Goal: Task Accomplishment & Management: Manage account settings

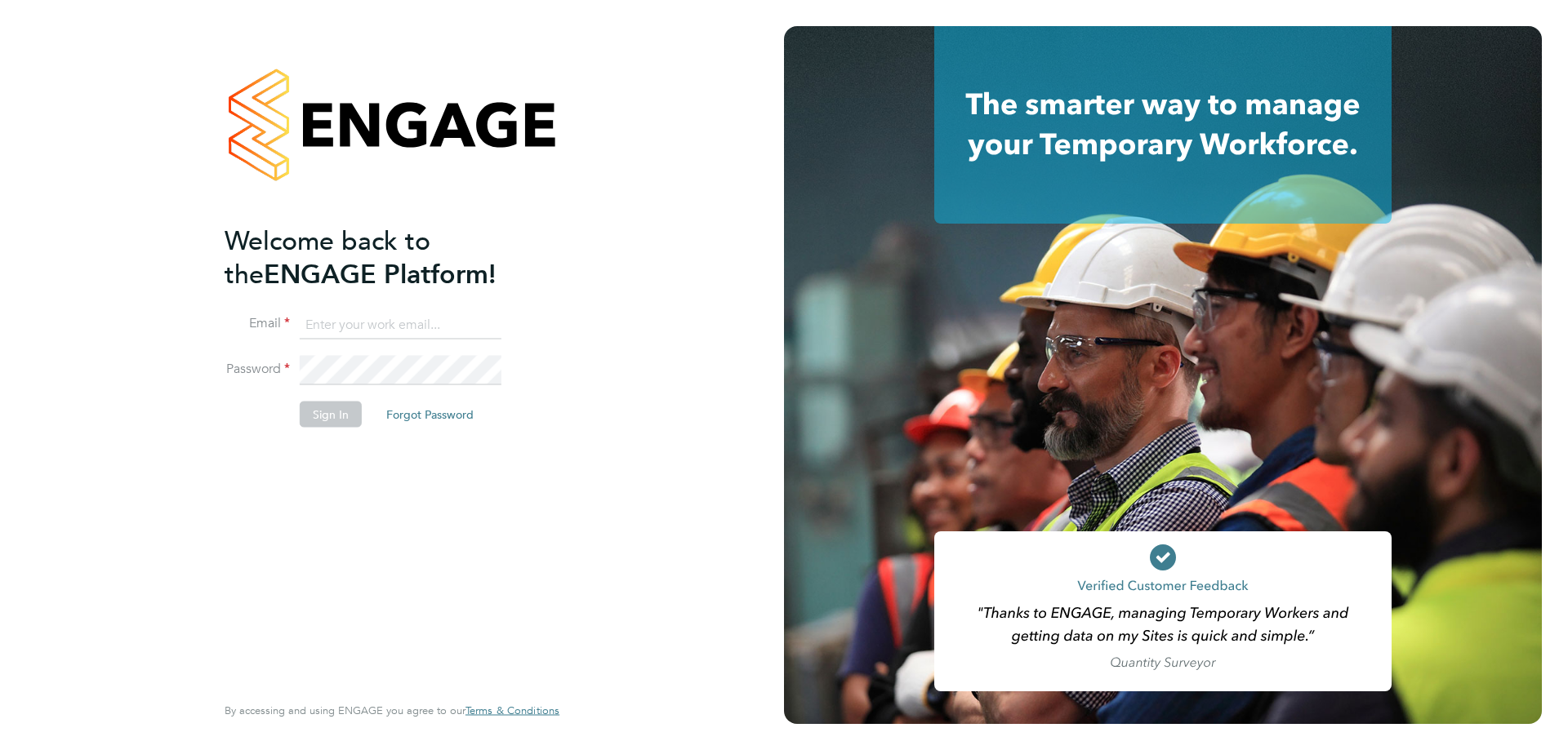
type input "robot.johnny5@randstad.co.uk"
click at [399, 324] on input "robot.johnny5@randstad.co.uk" at bounding box center [400, 324] width 202 height 29
type input "robot.johnny5@randstad.co.uk"
click at [329, 413] on button "Sign In" at bounding box center [330, 414] width 62 height 26
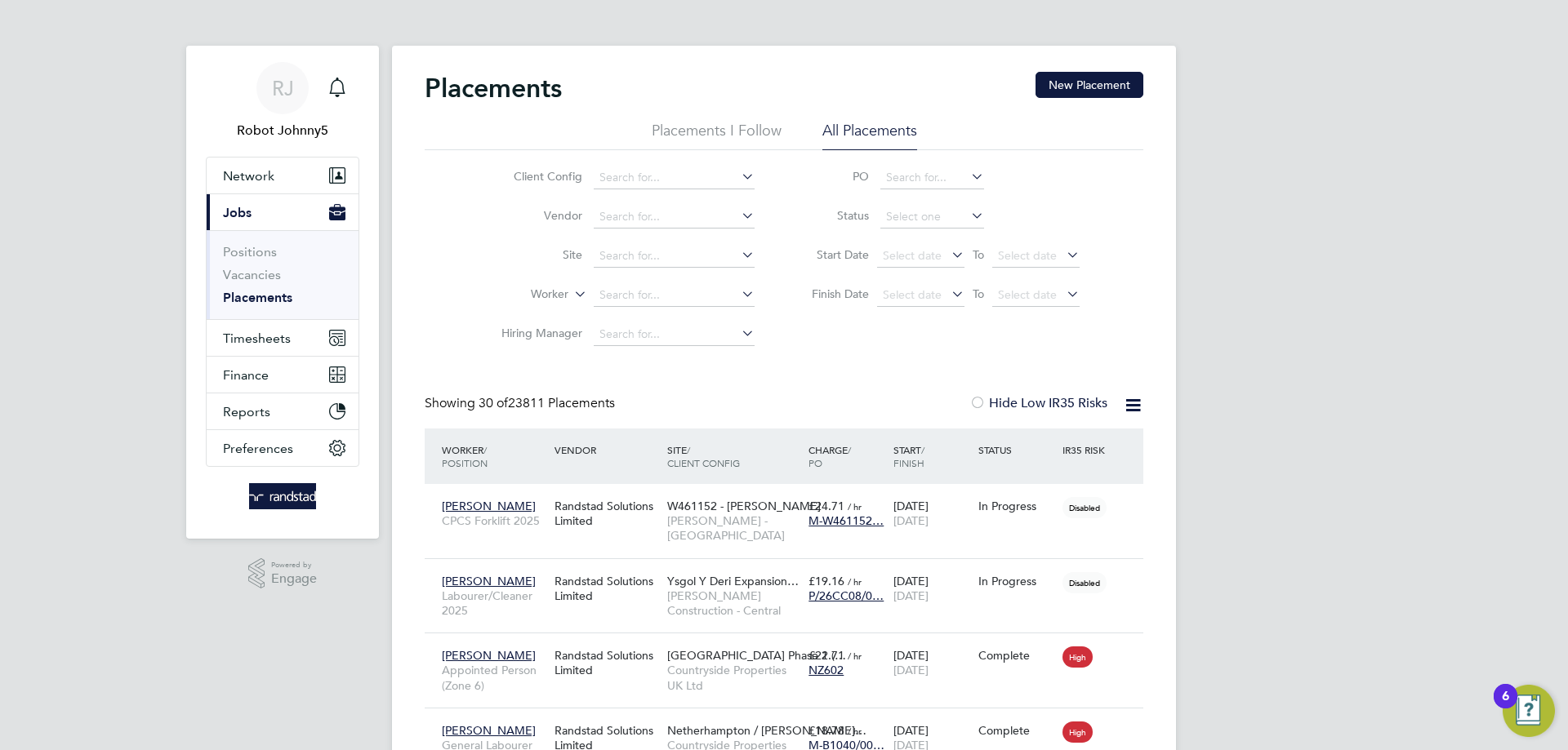
click at [869, 128] on li "All Placements" at bounding box center [870, 135] width 95 height 29
click at [933, 217] on input at bounding box center [932, 217] width 104 height 23
type input "Active"
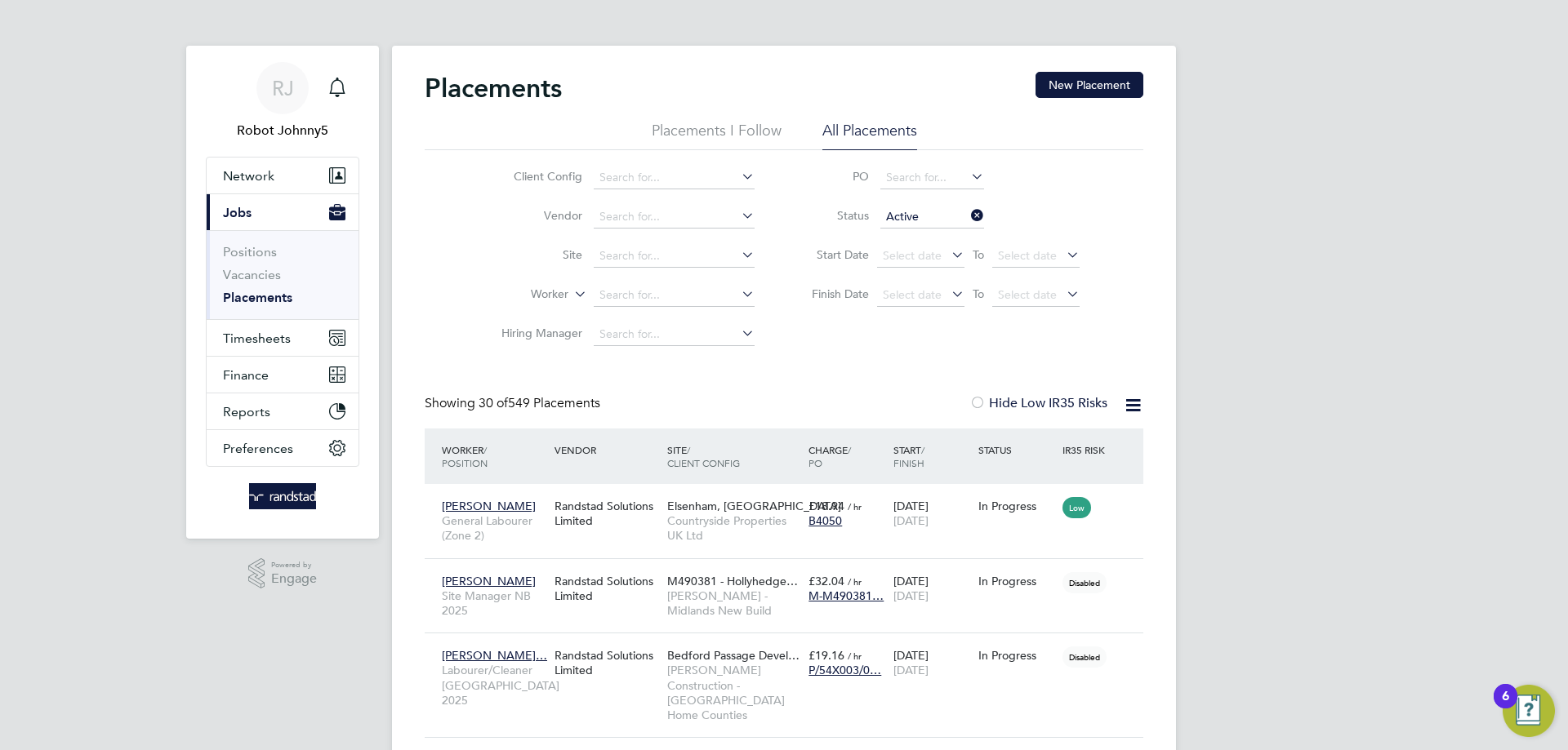
click at [1132, 405] on icon at bounding box center [1132, 405] width 20 height 20
click at [1053, 444] on li "Download Placements Report" at bounding box center [1053, 444] width 174 height 23
drag, startPoint x: 1306, startPoint y: 248, endPoint x: 1385, endPoint y: 115, distance: 154.7
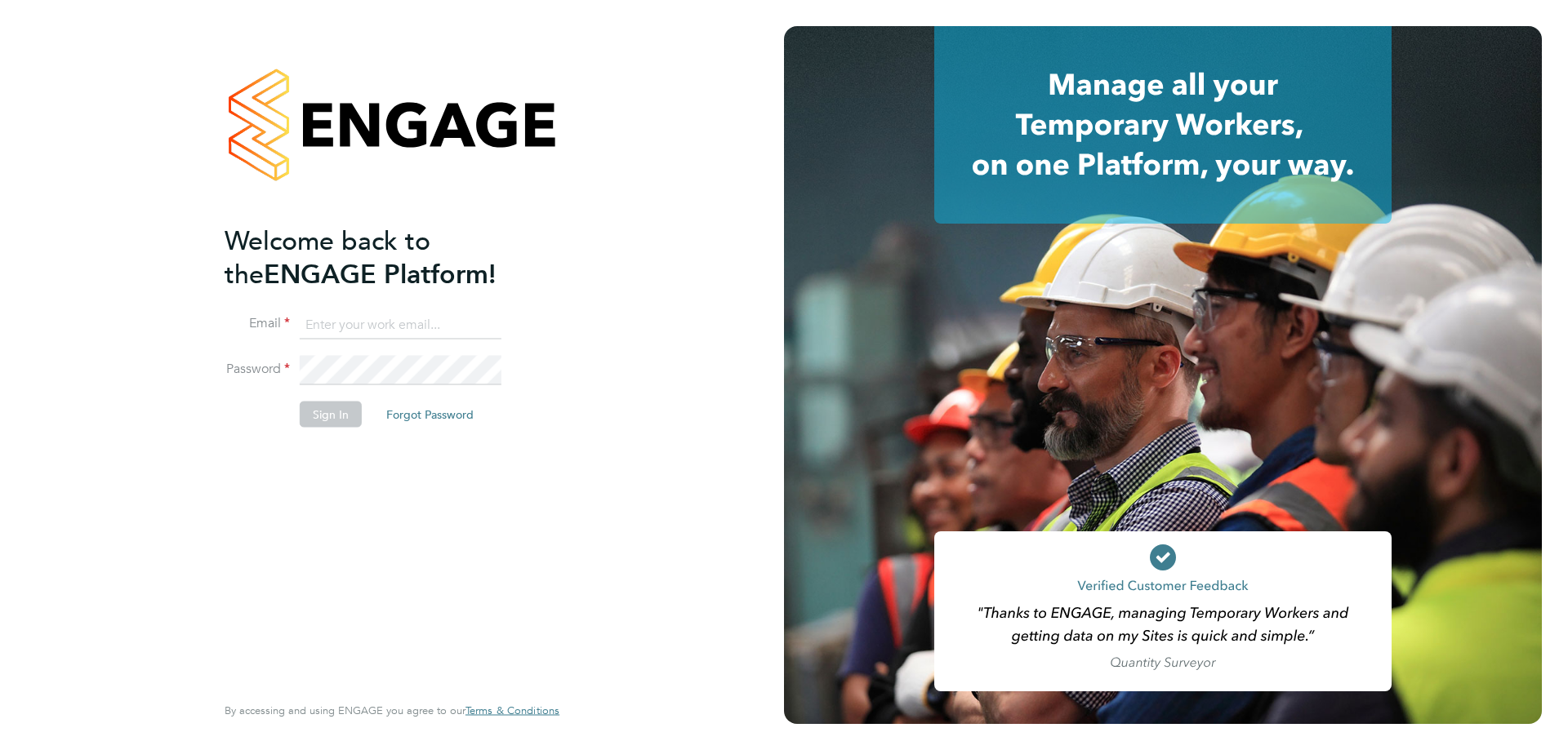
type input "robot.johnny5@randstad.co.uk"
click at [399, 324] on input "robot.johnny5@randstad.co.uk" at bounding box center [400, 324] width 202 height 29
type input "robot.johnny5@randstad.co.uk"
click at [329, 413] on button "Sign In" at bounding box center [330, 414] width 62 height 26
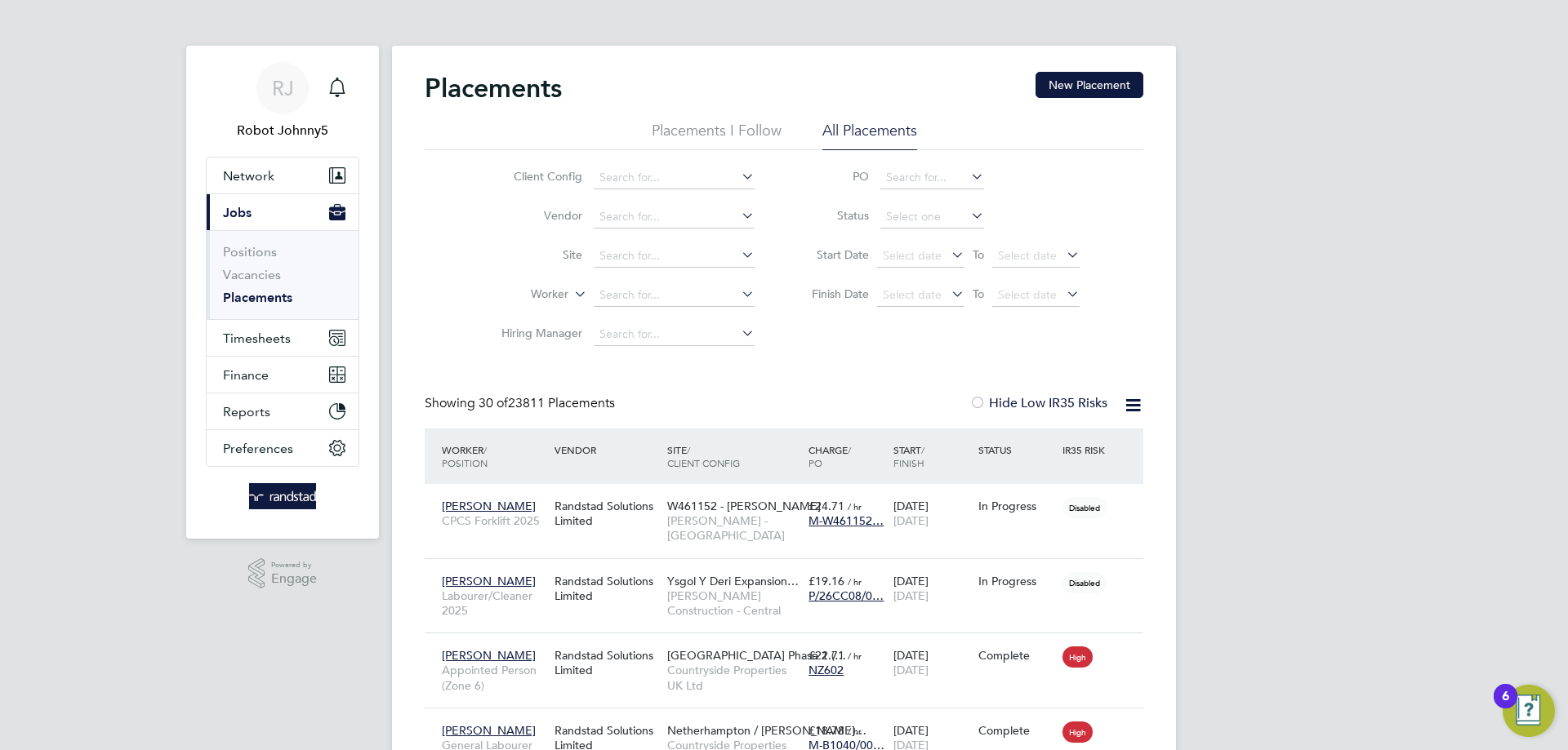
click at [869, 128] on li "All Placements" at bounding box center [870, 135] width 95 height 29
click at [933, 217] on input at bounding box center [932, 217] width 104 height 23
type input "Active"
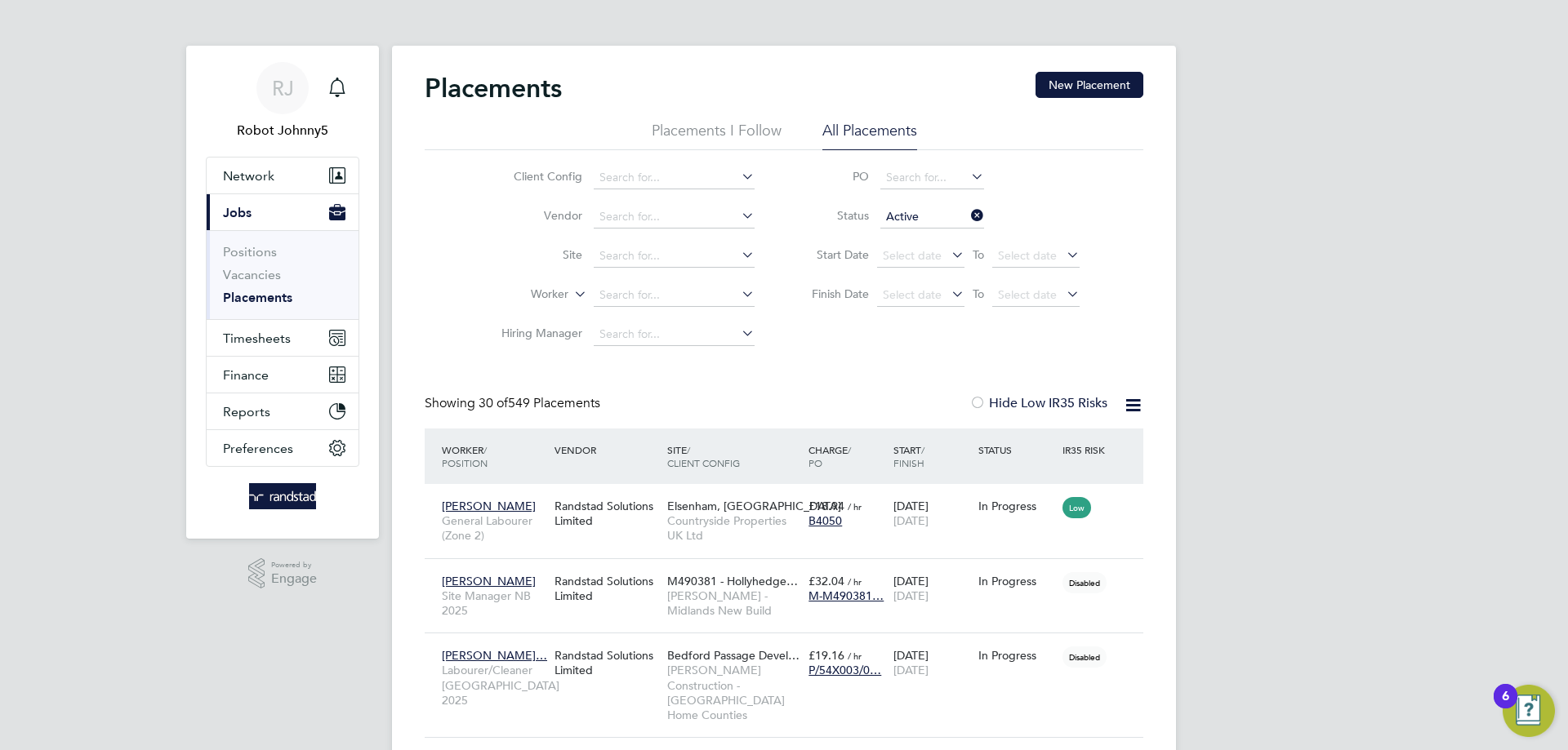
click at [1132, 405] on icon at bounding box center [1132, 405] width 20 height 20
click at [1053, 444] on li "Download Placements Report" at bounding box center [1053, 444] width 174 height 23
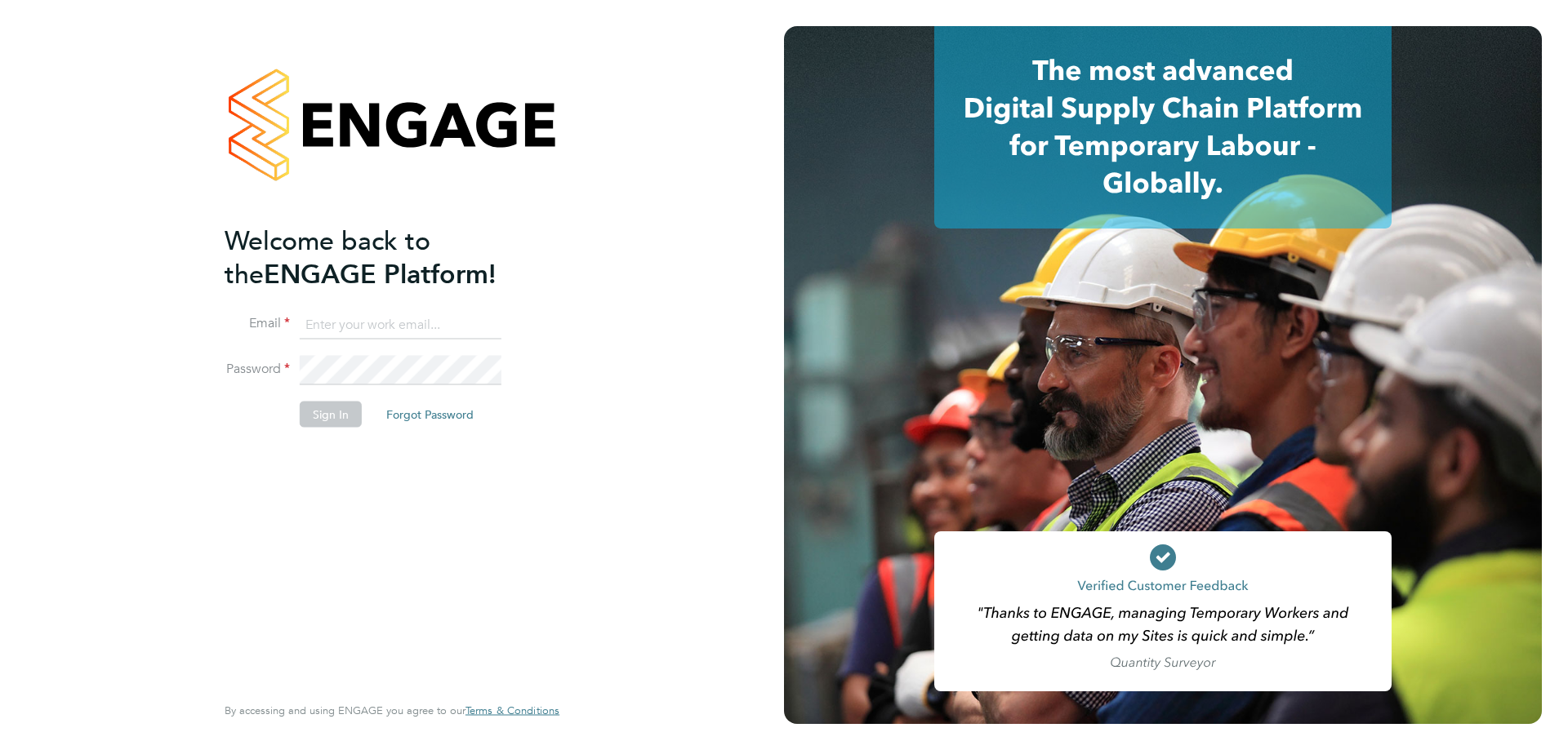
type input "robot.johnny5@randstad.co.uk"
click at [399, 324] on input "robot.johnny5@randstad.co.uk" at bounding box center [400, 324] width 202 height 29
type input "robot.johnny5@randstad.co.uk"
click at [329, 413] on button "Sign In" at bounding box center [330, 414] width 62 height 26
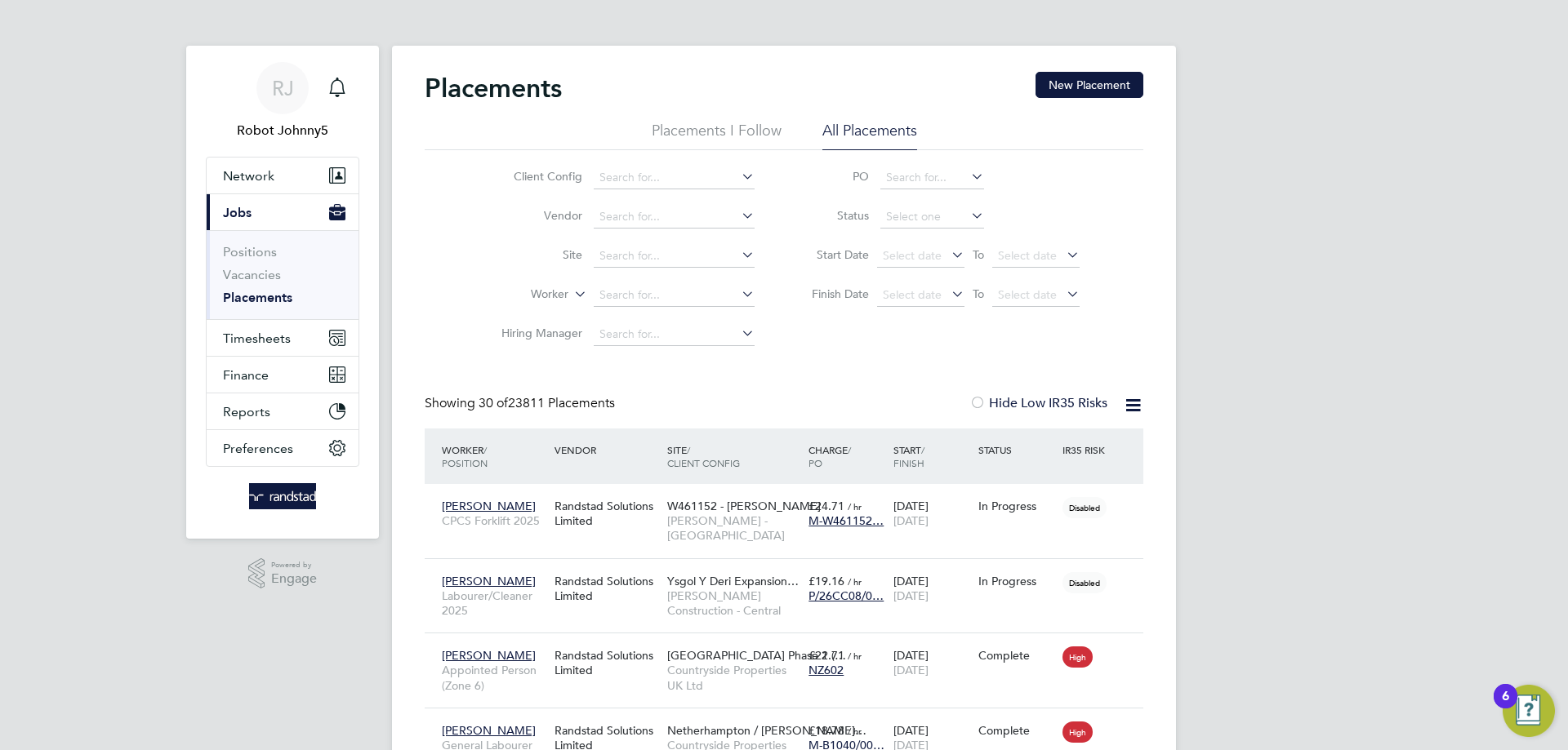
click at [869, 128] on li "All Placements" at bounding box center [870, 135] width 95 height 29
click at [933, 217] on input at bounding box center [932, 217] width 104 height 23
type input "Active"
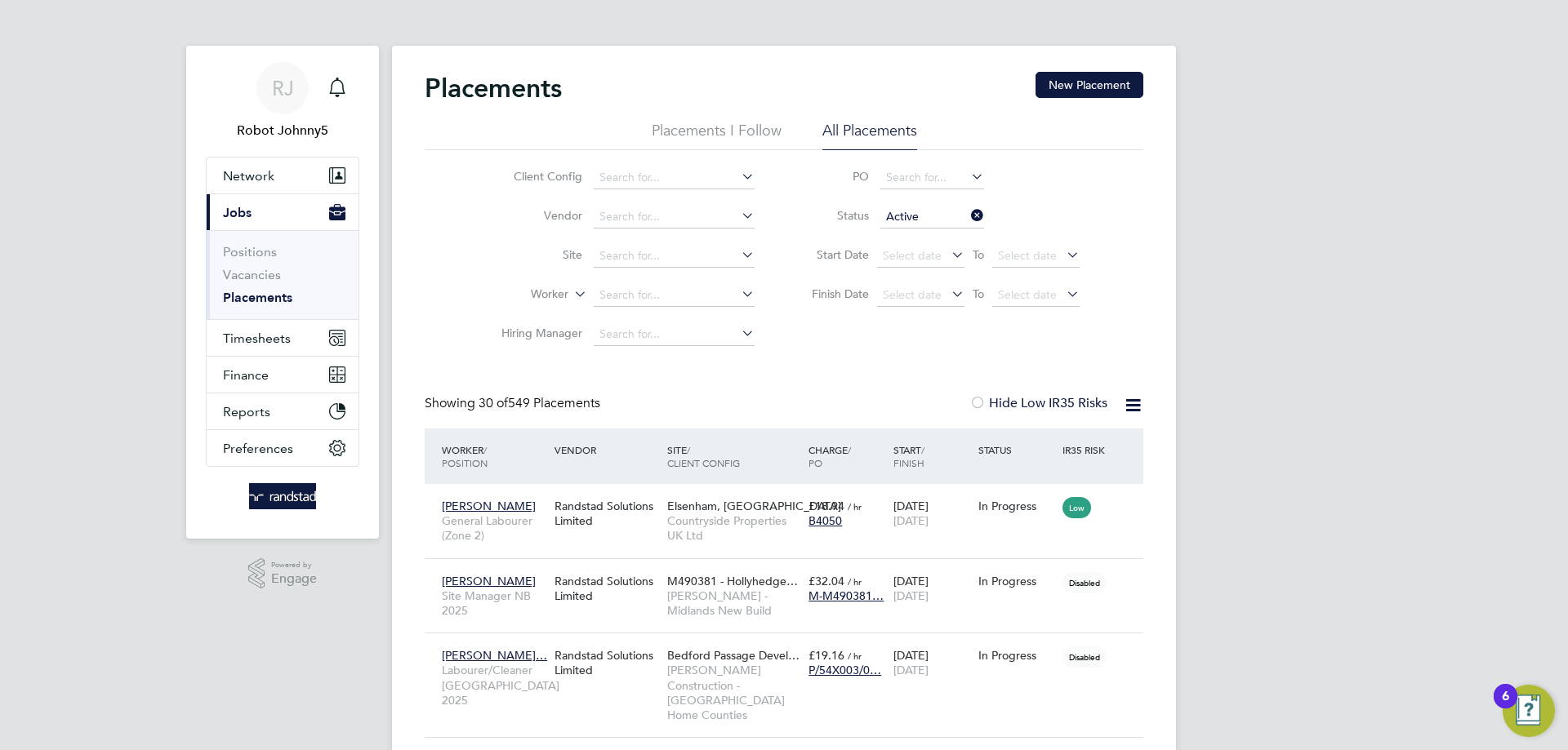
click at [1132, 405] on icon at bounding box center [1132, 405] width 20 height 20
click at [1053, 444] on li "Download Placements Report" at bounding box center [1053, 444] width 174 height 23
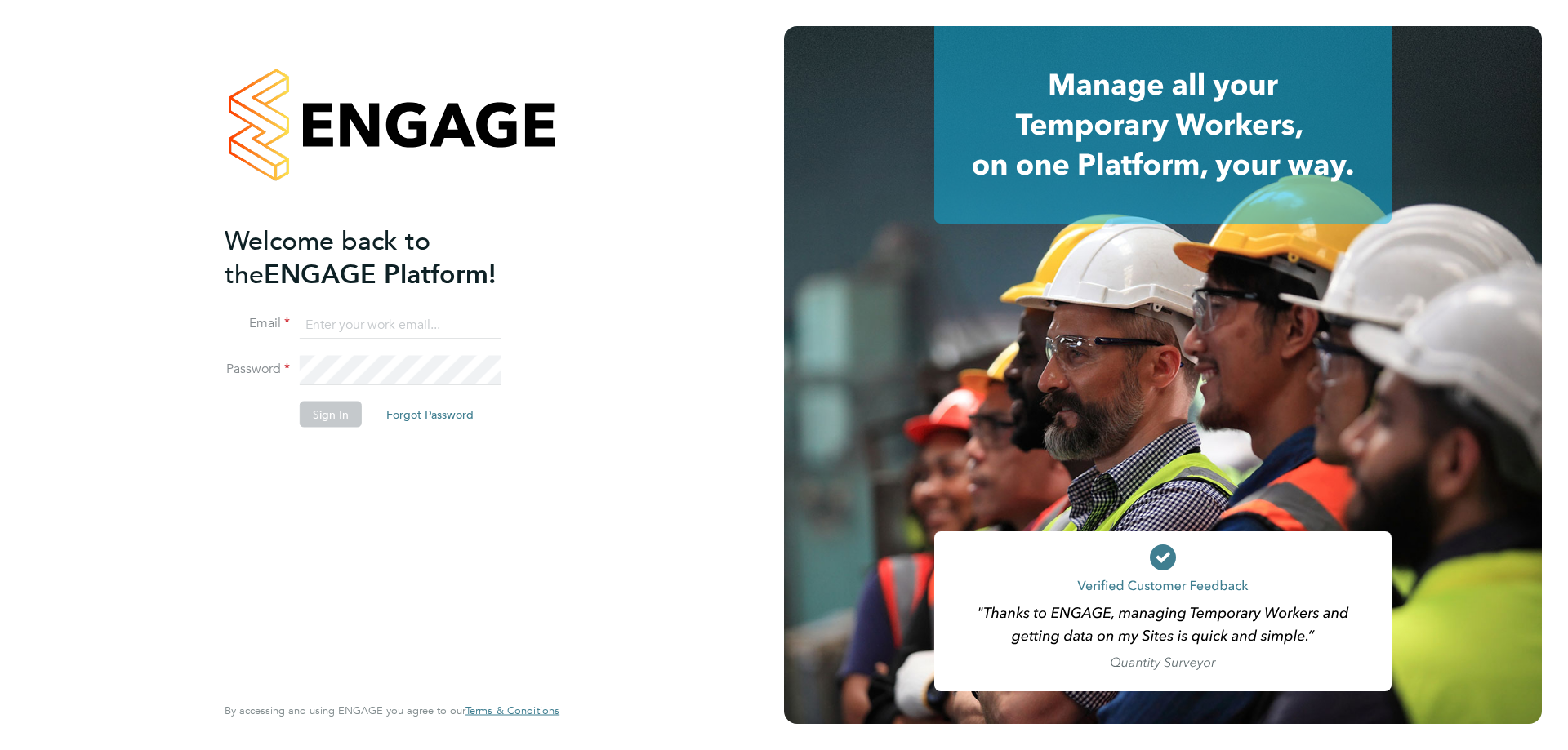
type input "[EMAIL_ADDRESS][DOMAIN_NAME]"
click at [399, 324] on input "[EMAIL_ADDRESS][DOMAIN_NAME]" at bounding box center [400, 324] width 202 height 29
type input "[EMAIL_ADDRESS][DOMAIN_NAME]"
drag, startPoint x: 329, startPoint y: 413, endPoint x: 399, endPoint y: 324, distance: 113.2
click at [329, 413] on button "Sign In" at bounding box center [330, 414] width 62 height 26
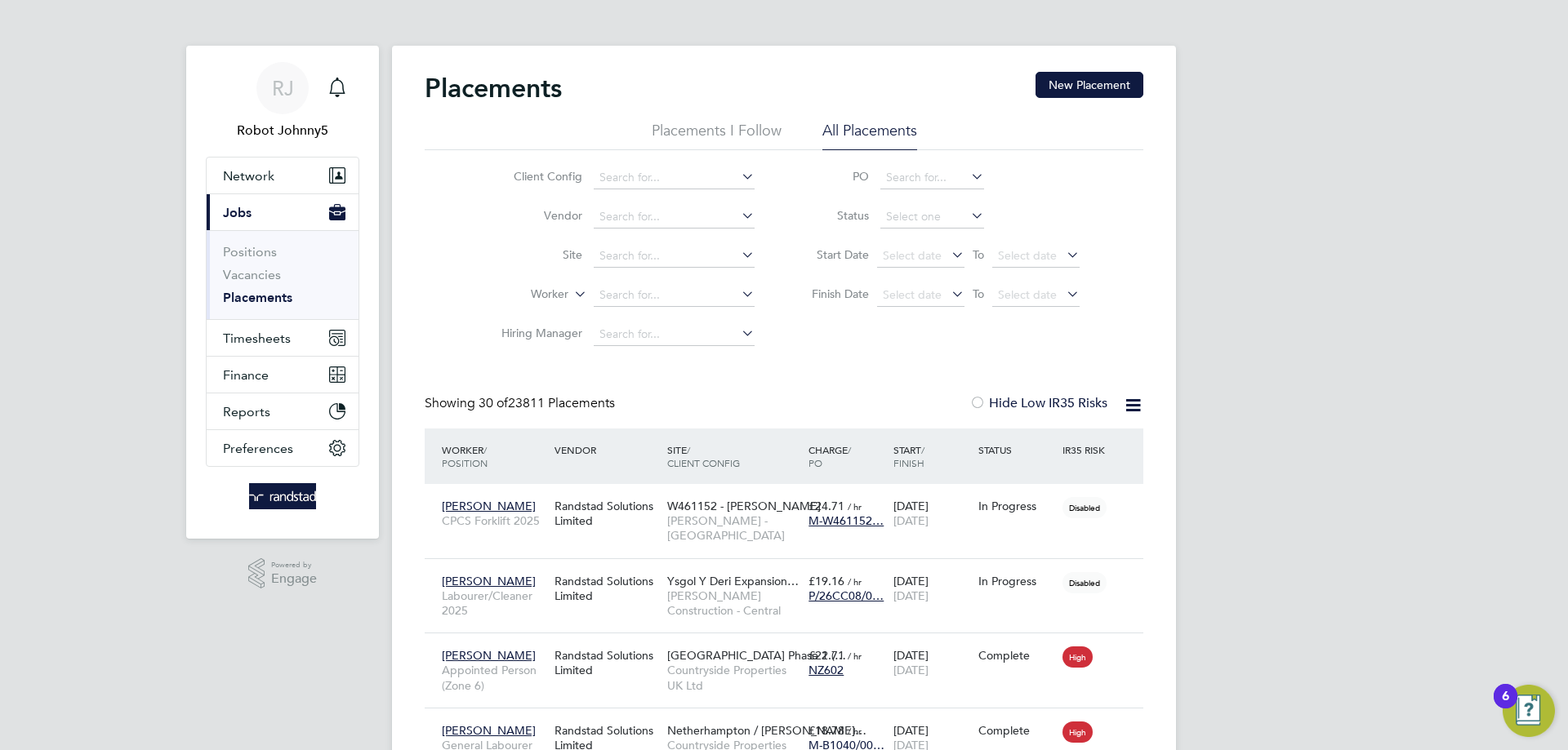
click at [869, 128] on li "All Placements" at bounding box center [870, 135] width 95 height 29
click at [933, 217] on input at bounding box center [932, 217] width 104 height 23
type input "Active"
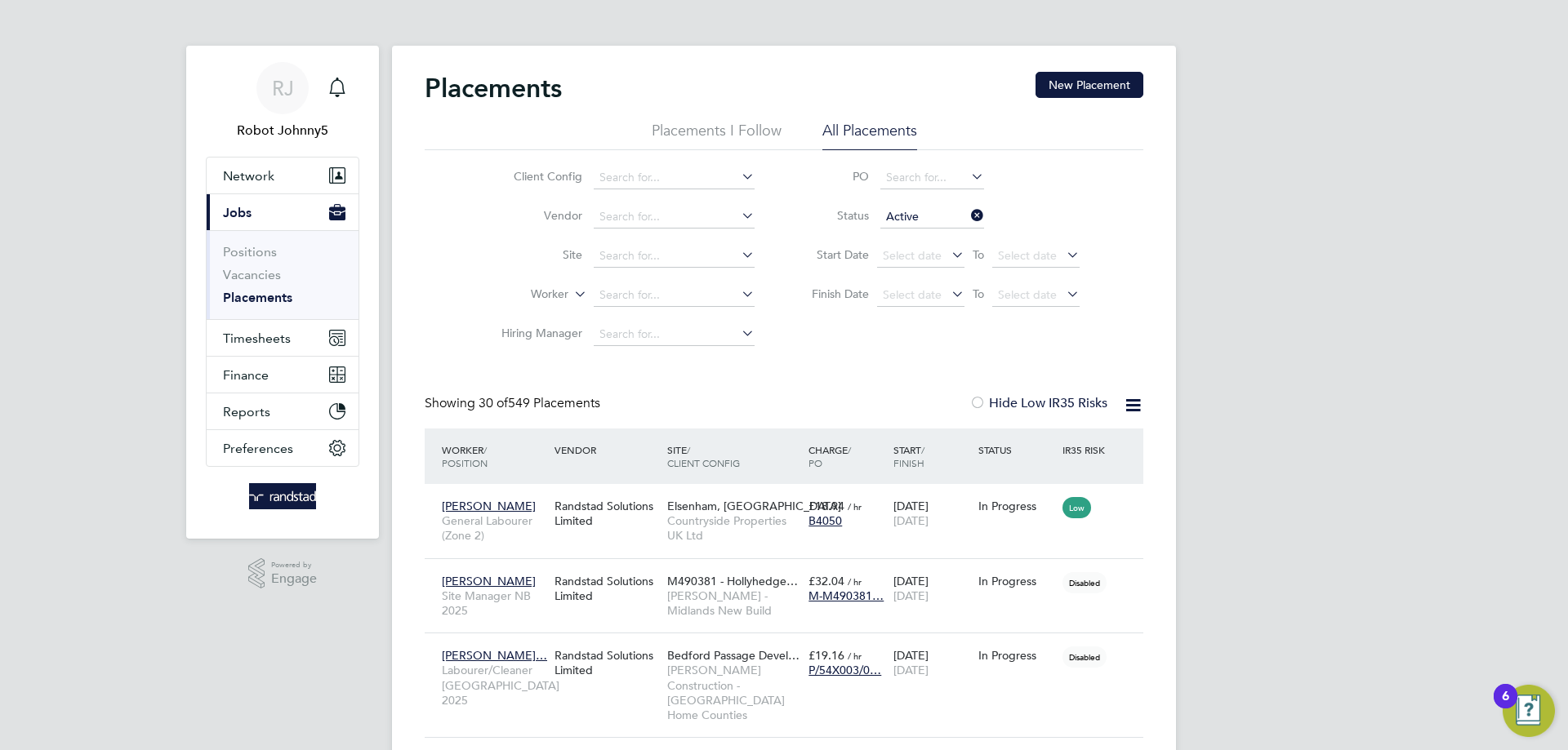
click at [1132, 405] on icon at bounding box center [1132, 405] width 20 height 20
click at [1053, 444] on li "Download Placements Report" at bounding box center [1053, 444] width 174 height 23
